Goal: Task Accomplishment & Management: Complete application form

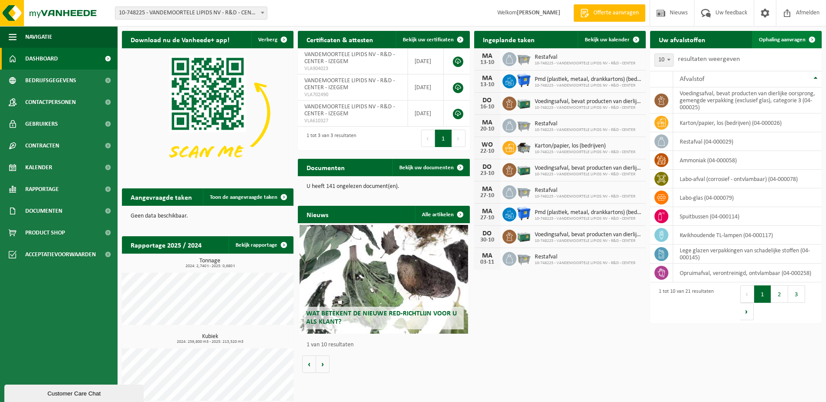
click at [789, 40] on span "Ophaling aanvragen" at bounding box center [782, 40] width 47 height 6
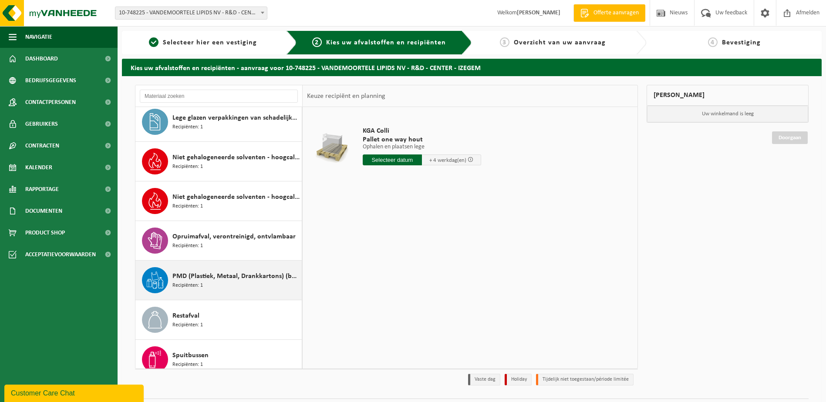
scroll to position [523, 0]
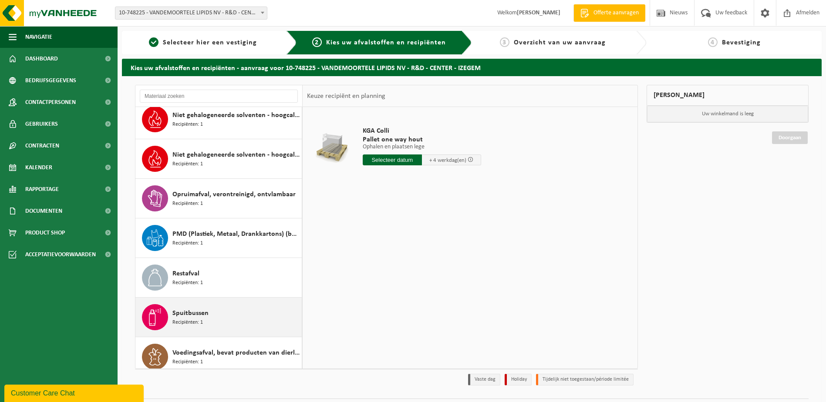
click at [195, 320] on span "Recipiënten: 1" at bounding box center [187, 323] width 30 height 8
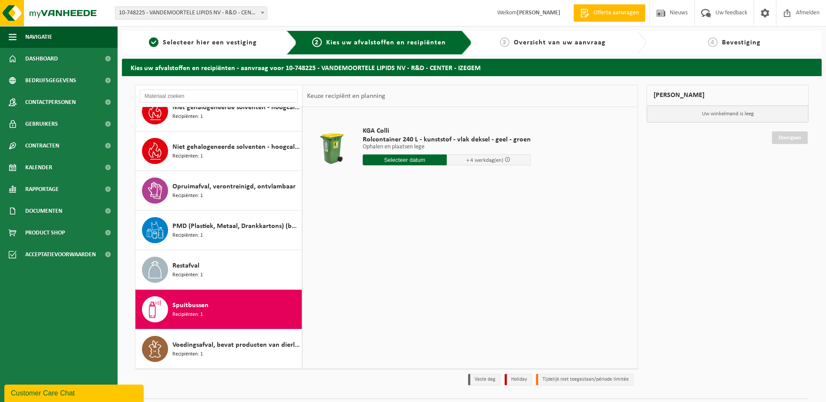
click at [398, 162] on input "text" at bounding box center [405, 160] width 84 height 11
click at [543, 262] on div "KGA Colli Rolcontainer 240 L - kunststof - vlak deksel - geel - groen Ophalen e…" at bounding box center [470, 237] width 335 height 261
click at [365, 162] on input "text" at bounding box center [405, 160] width 84 height 11
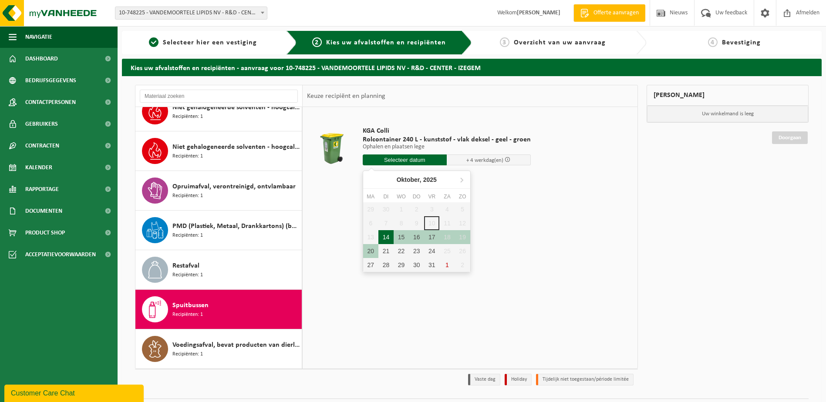
click at [381, 238] on div "14" at bounding box center [385, 237] width 15 height 14
type input "Van 2025-10-14"
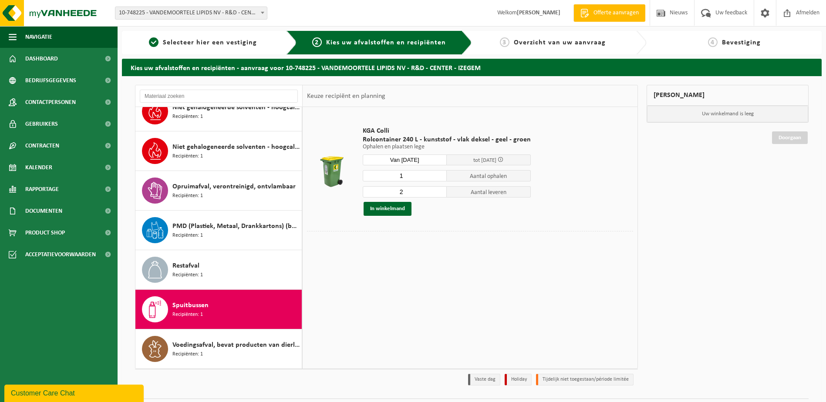
type input "1"
click at [437, 179] on input "1" at bounding box center [405, 175] width 84 height 11
type input "1"
click at [438, 193] on input "1" at bounding box center [405, 191] width 84 height 11
click at [537, 263] on div "KGA Colli Rolcontainer 240 L - kunststof - vlak deksel - geel - groen Ophalen e…" at bounding box center [470, 237] width 335 height 261
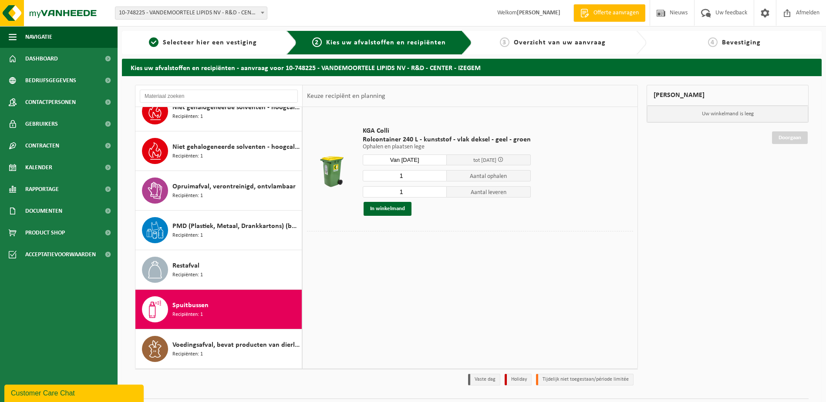
click at [191, 312] on span "Recipiënten: 1" at bounding box center [187, 315] width 30 height 8
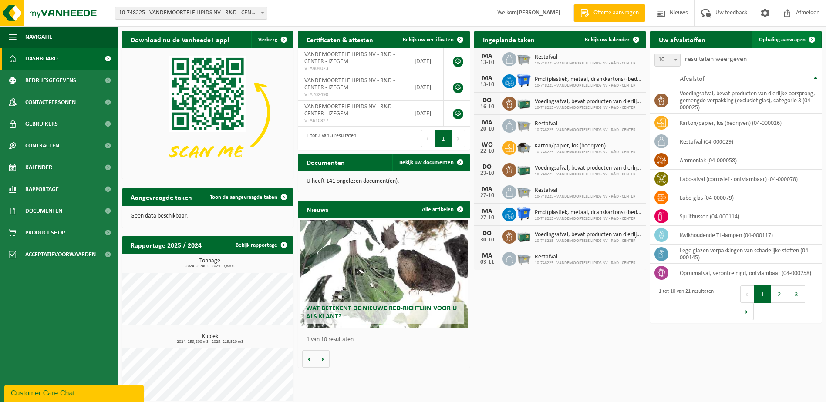
click at [787, 40] on span "Ophaling aanvragen" at bounding box center [782, 40] width 47 height 6
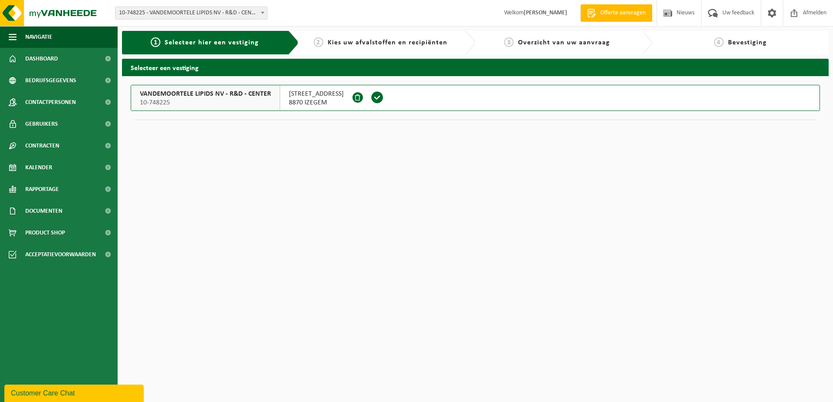
click at [384, 97] on span at bounding box center [377, 97] width 13 height 13
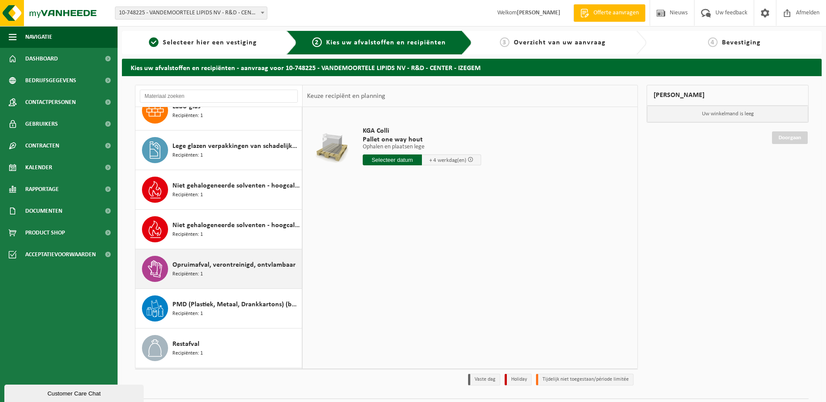
scroll to position [530, 0]
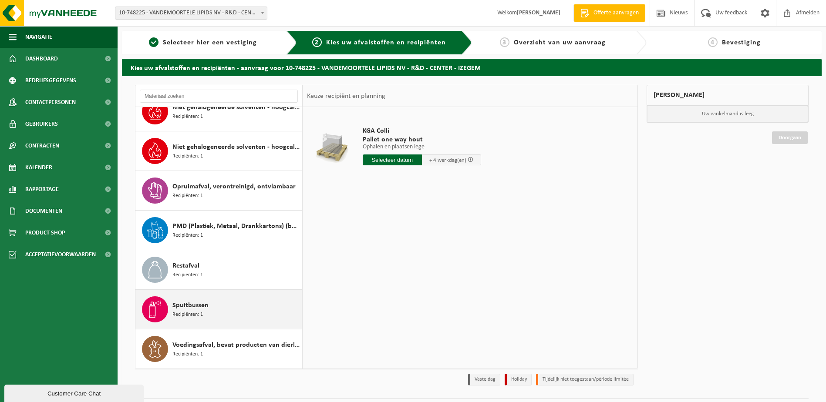
click at [197, 314] on span "Recipiënten: 1" at bounding box center [187, 315] width 30 height 8
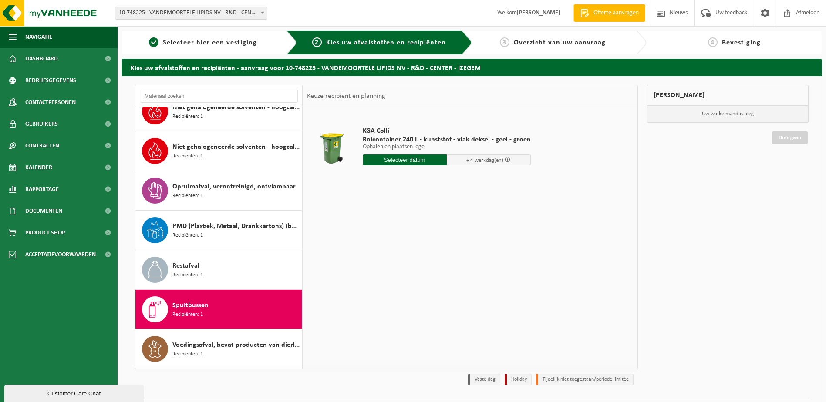
click at [472, 163] on span "+ 4 werkdag(en)" at bounding box center [484, 161] width 37 height 6
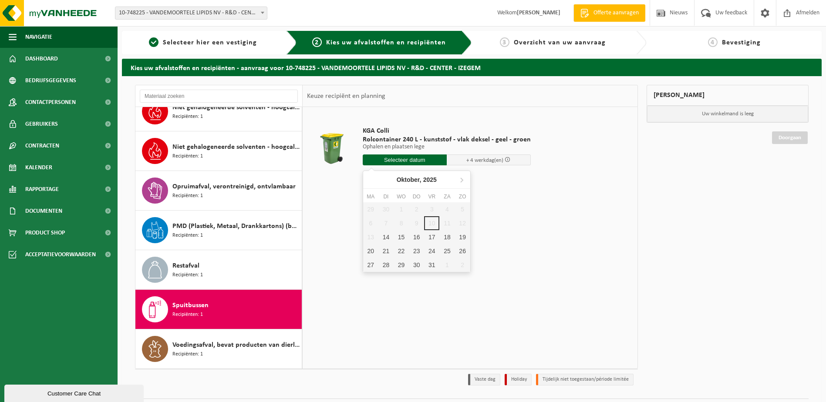
click at [387, 164] on input "text" at bounding box center [405, 160] width 84 height 11
click at [430, 224] on div "29 30 1 2 3 4 5 6 7 8 9 10 11 12 13 14 15 16 17 18 19 20 21 22 23 24 25 26 27 2…" at bounding box center [416, 237] width 107 height 70
click at [385, 239] on div "14" at bounding box center [385, 237] width 15 height 14
type input "Van 2025-10-14"
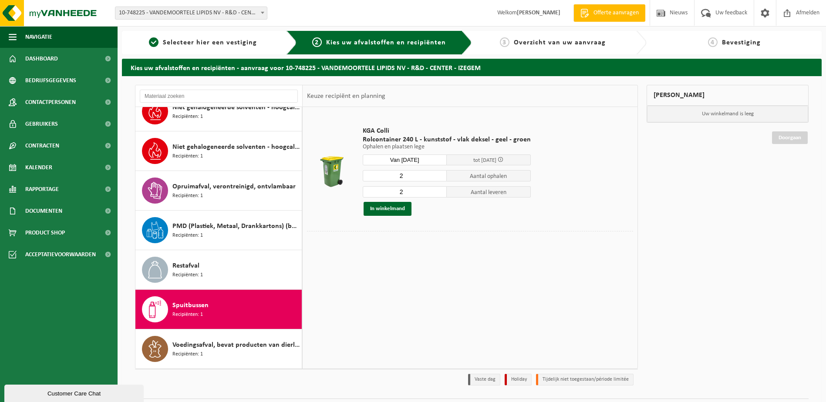
click at [438, 179] on input "2" at bounding box center [405, 175] width 84 height 11
type input "1"
click at [436, 178] on input "1" at bounding box center [405, 175] width 84 height 11
type input "1"
click at [436, 195] on input "1" at bounding box center [405, 191] width 84 height 11
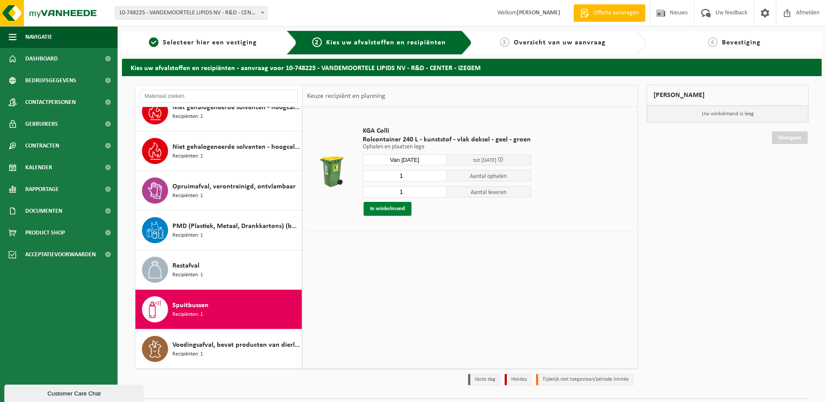
click at [390, 208] on button "In winkelmand" at bounding box center [388, 209] width 48 height 14
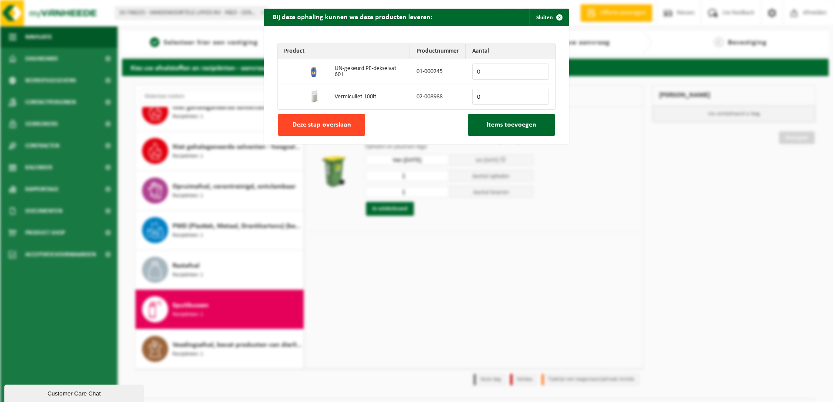
click at [318, 123] on span "Deze stap overslaan" at bounding box center [321, 124] width 59 height 7
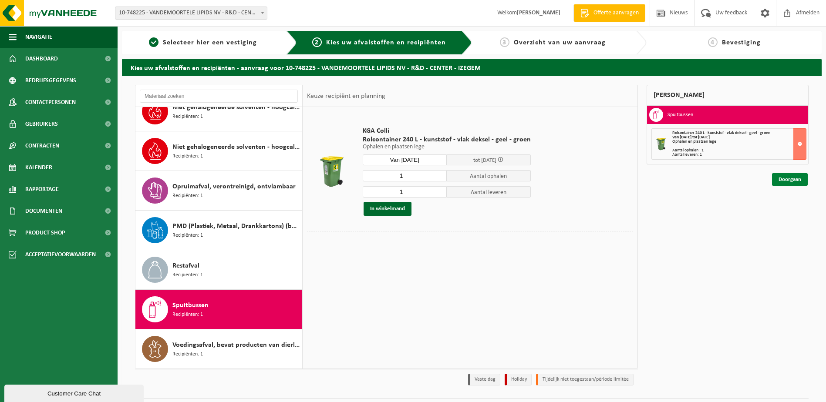
click at [779, 178] on link "Doorgaan" at bounding box center [790, 179] width 36 height 13
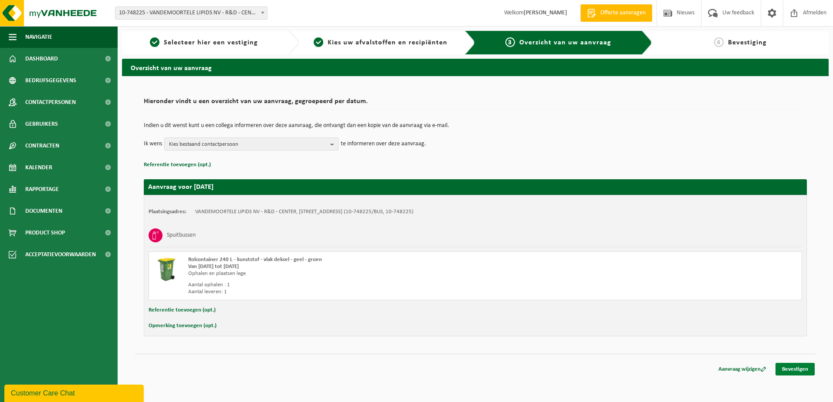
click at [795, 368] on link "Bevestigen" at bounding box center [794, 369] width 39 height 13
